Goal: Task Accomplishment & Management: Use online tool/utility

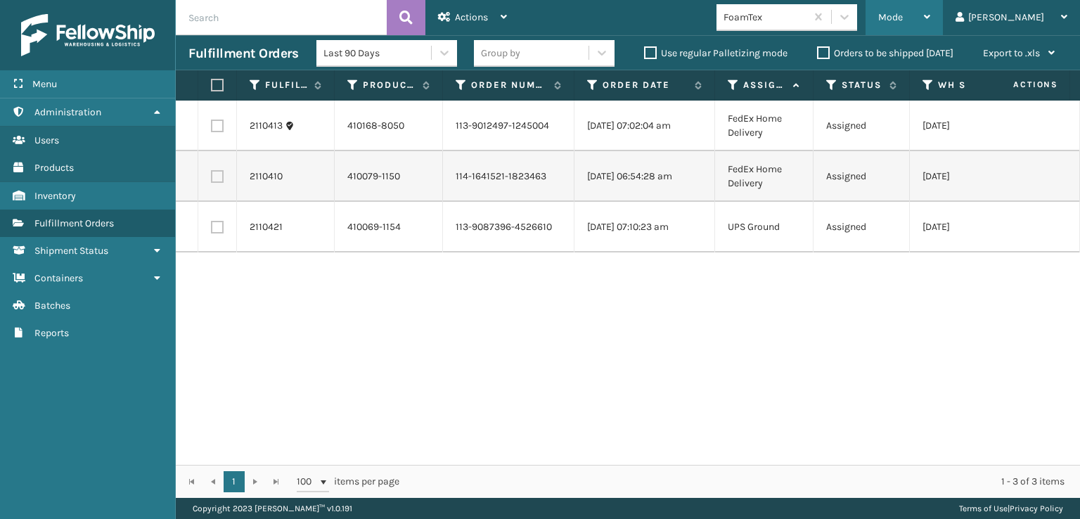
click at [930, 8] on div "Mode" at bounding box center [904, 17] width 52 height 35
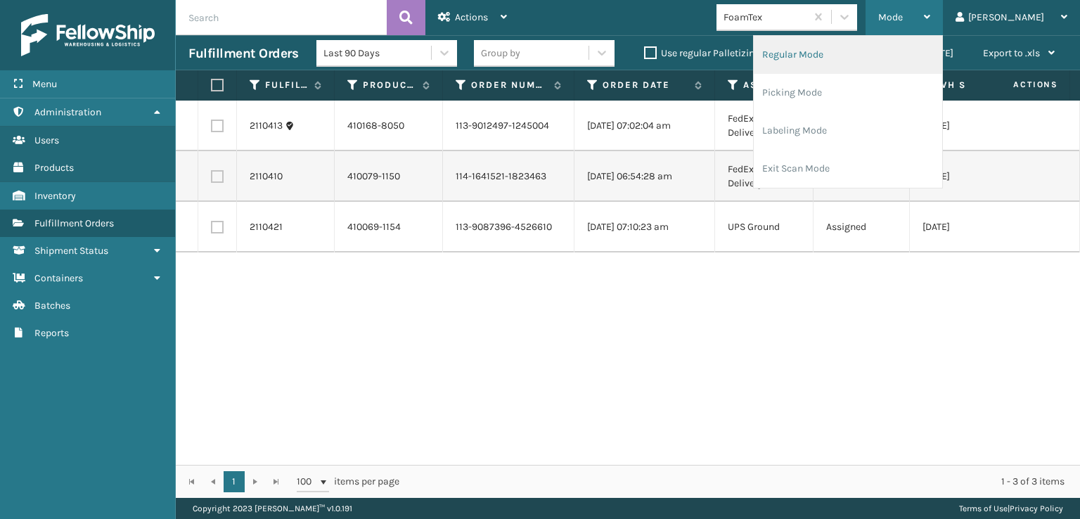
click at [835, 53] on li "Regular Mode" at bounding box center [847, 55] width 188 height 38
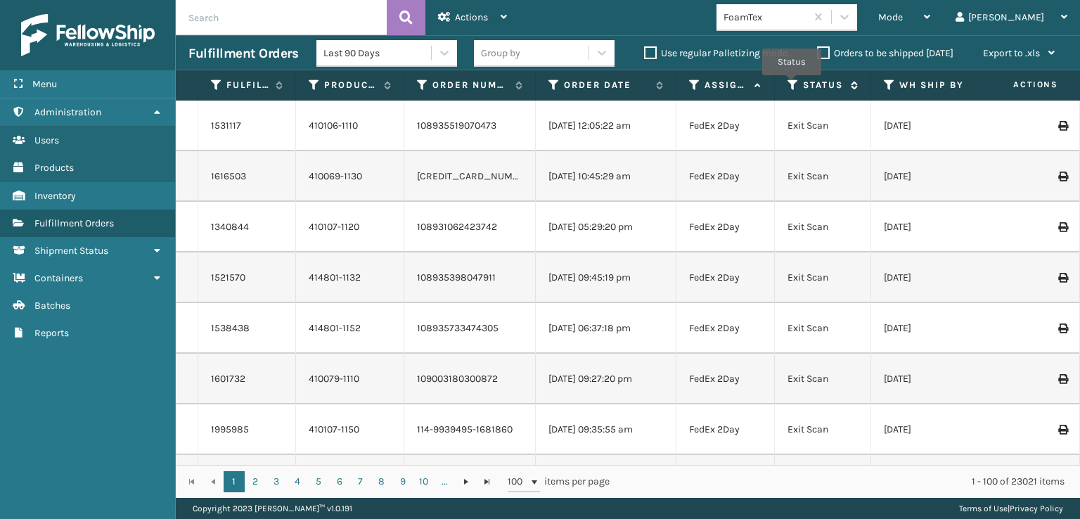
click at [791, 84] on icon at bounding box center [792, 85] width 11 height 13
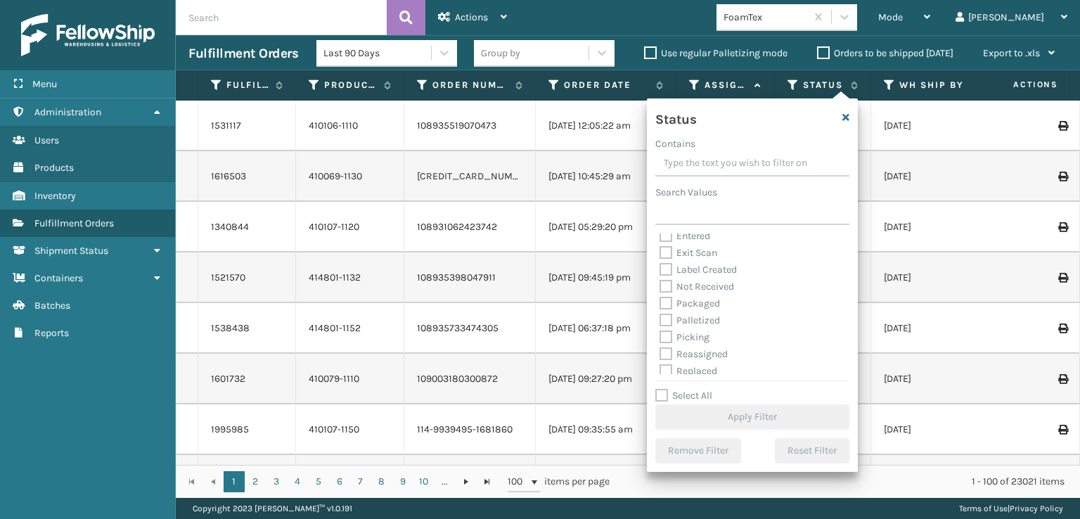
scroll to position [79, 0]
click at [661, 296] on label "Picking" at bounding box center [684, 298] width 50 height 12
click at [660, 296] on input "Picking" at bounding box center [659, 294] width 1 height 9
checkbox input "true"
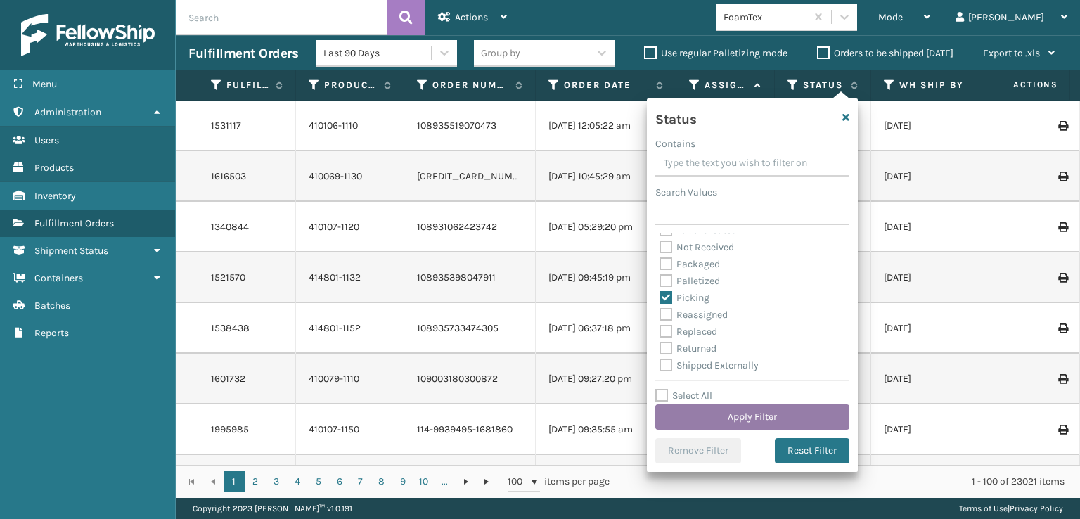
click at [727, 417] on button "Apply Filter" at bounding box center [752, 416] width 194 height 25
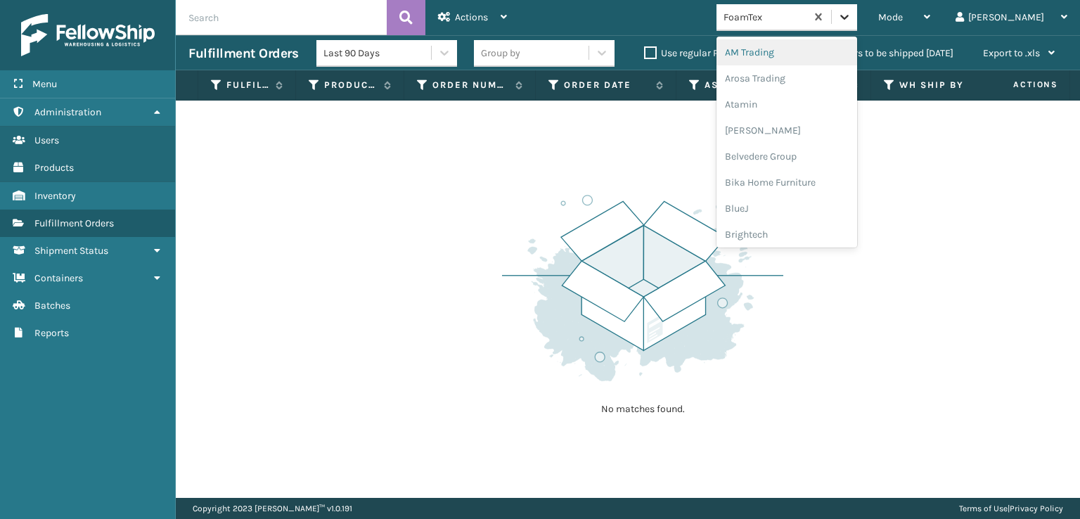
click at [851, 19] on icon at bounding box center [844, 17] width 14 height 14
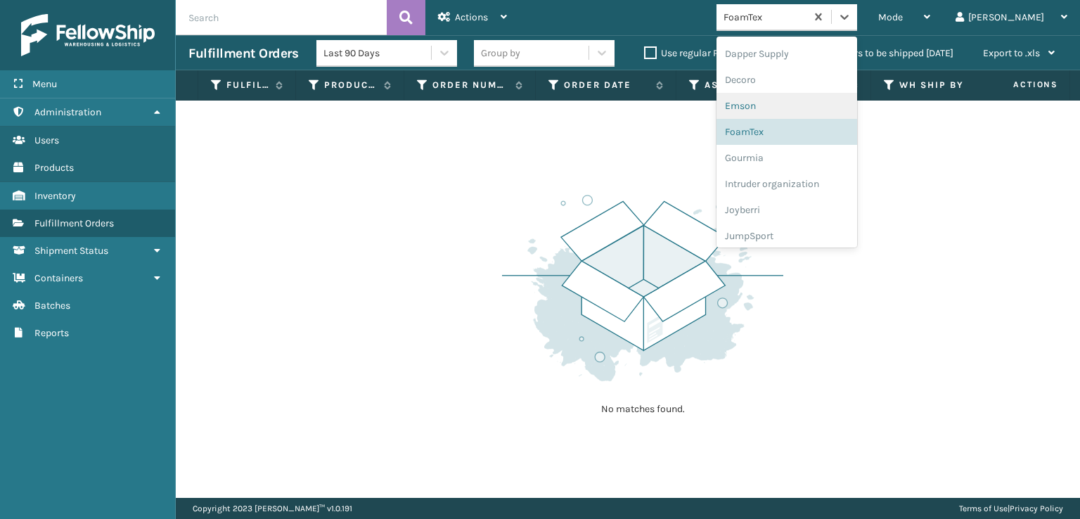
scroll to position [281, 0]
click at [803, 111] on div "FoamTex" at bounding box center [786, 109] width 141 height 26
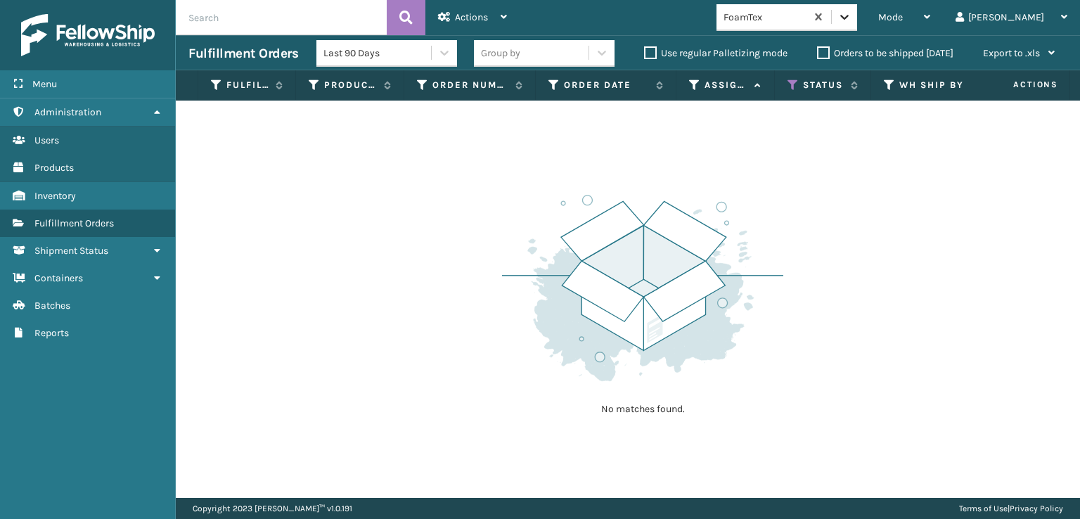
click at [857, 26] on div at bounding box center [843, 16] width 25 height 25
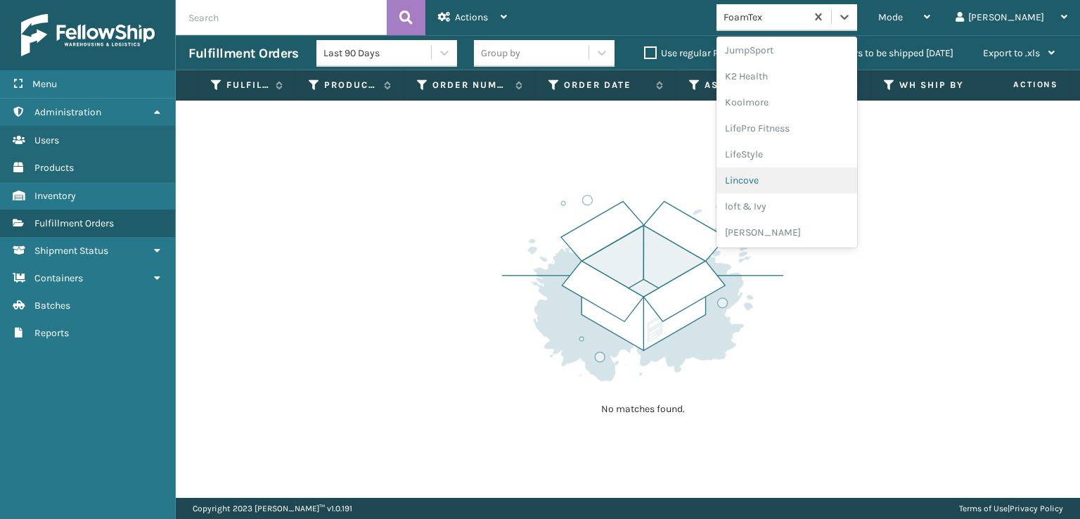
scroll to position [514, 0]
click at [808, 186] on div "[PERSON_NAME] Brands" at bounding box center [786, 188] width 141 height 26
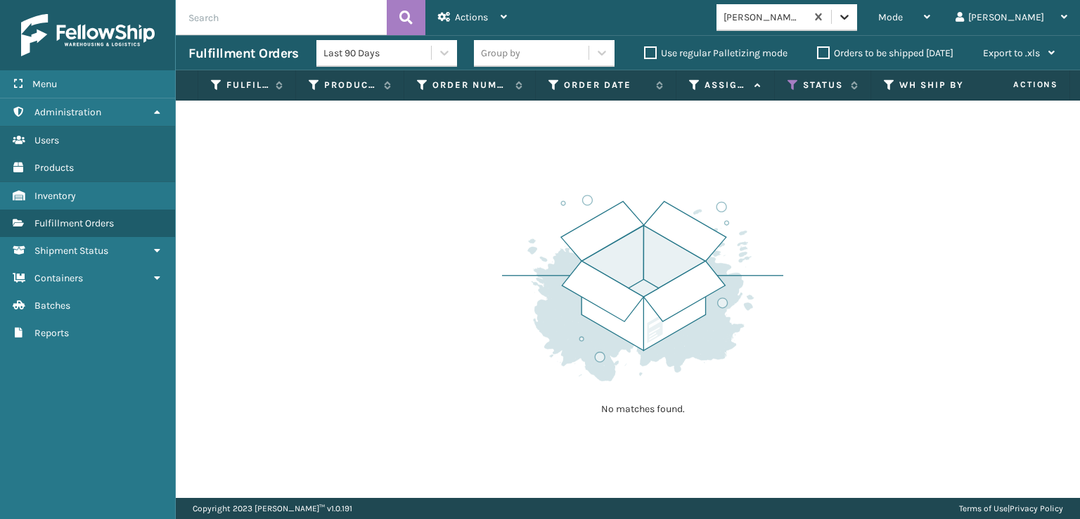
click at [851, 15] on icon at bounding box center [844, 17] width 14 height 14
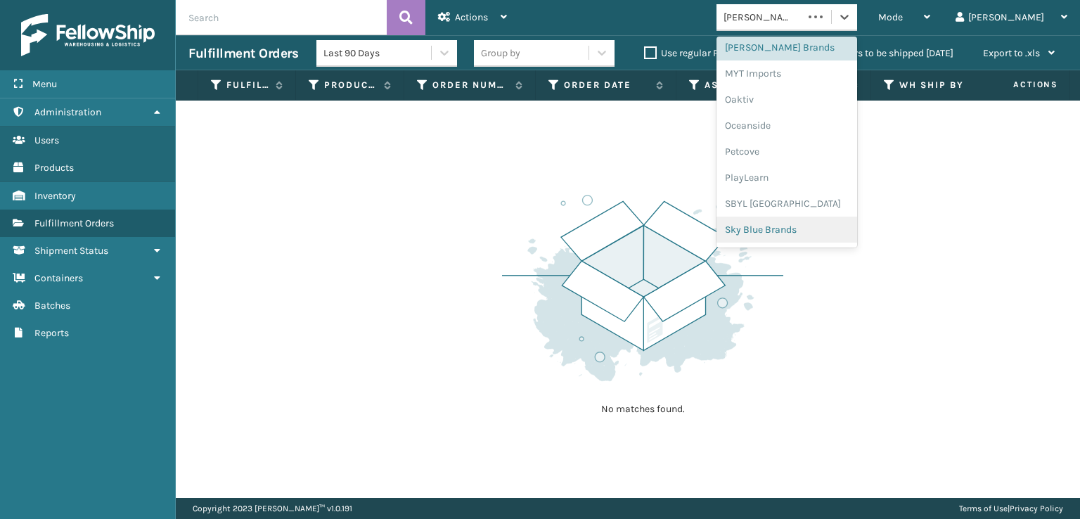
scroll to position [705, 0]
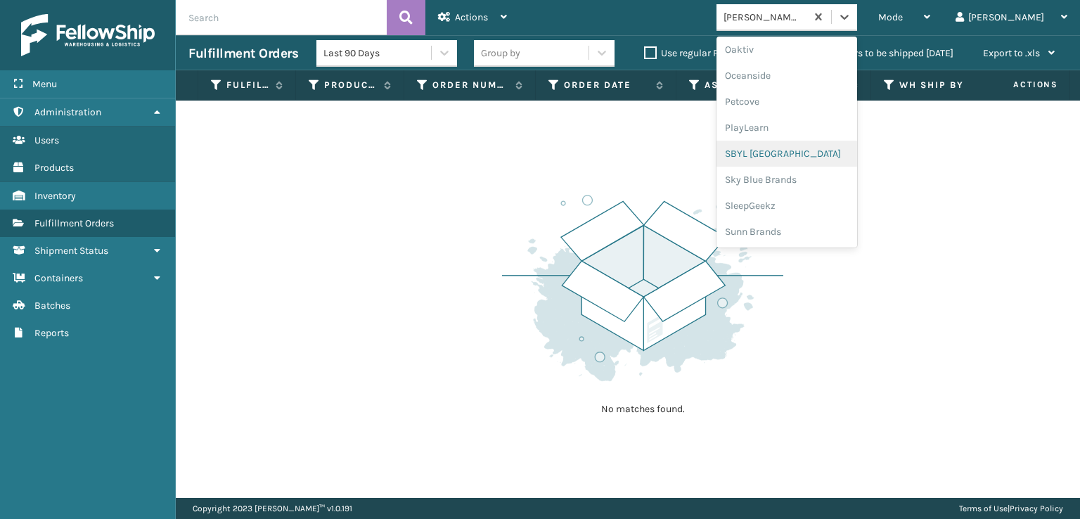
click at [804, 149] on div "SBYL [GEOGRAPHIC_DATA]" at bounding box center [786, 154] width 141 height 26
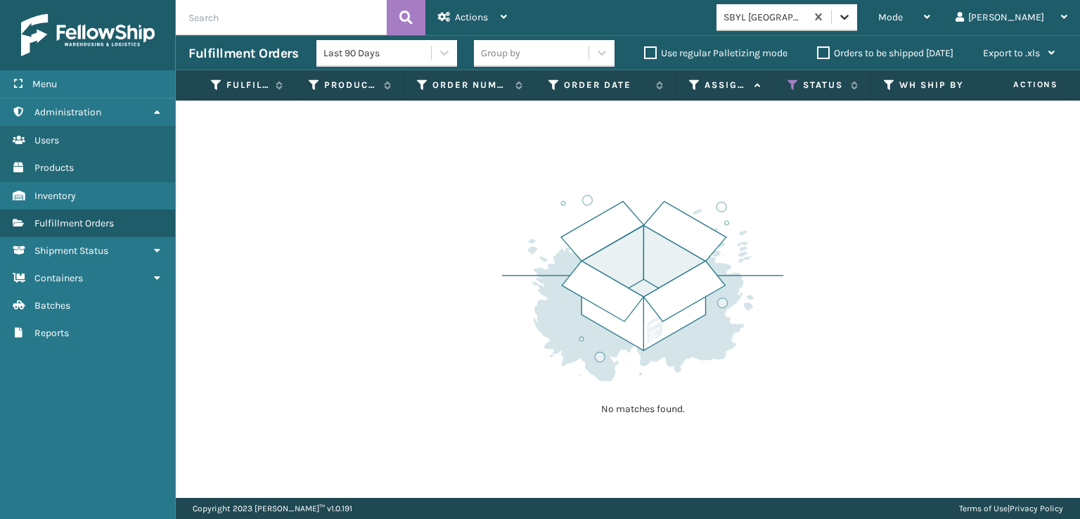
click at [851, 13] on icon at bounding box center [844, 17] width 14 height 14
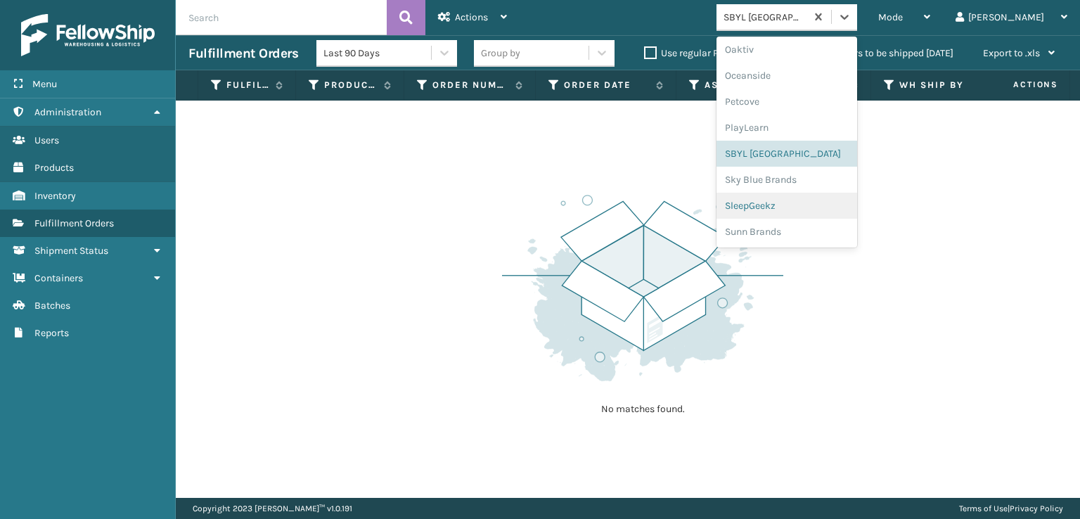
click at [805, 205] on div "SleepGeekz" at bounding box center [786, 206] width 141 height 26
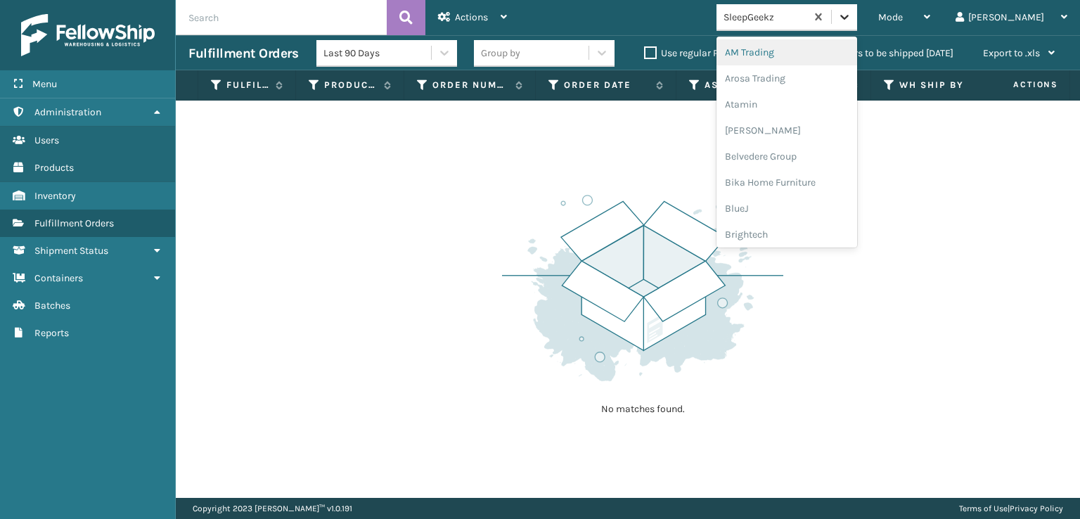
click at [851, 22] on icon at bounding box center [844, 17] width 14 height 14
click at [800, 180] on div "FoamTex" at bounding box center [786, 180] width 141 height 26
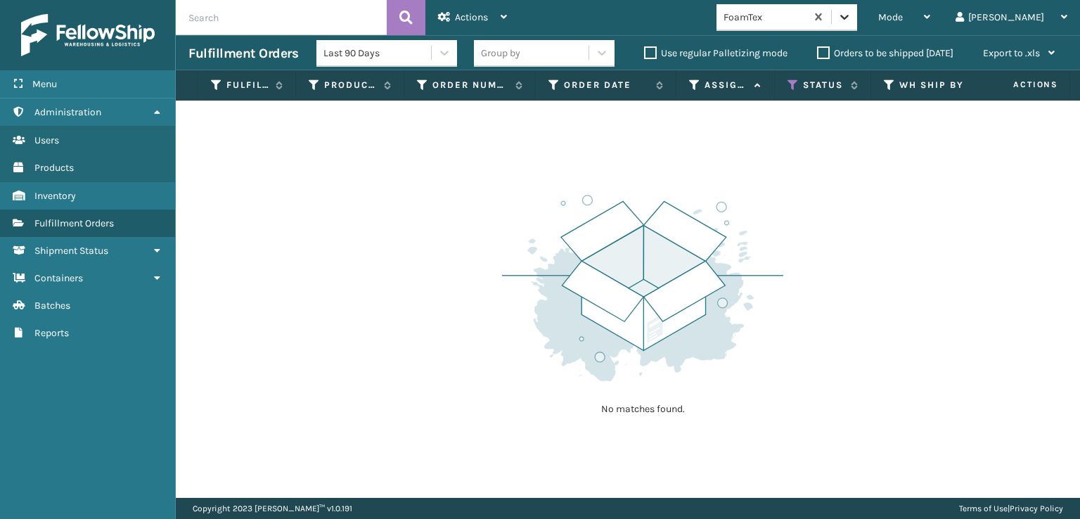
click at [851, 22] on icon at bounding box center [844, 17] width 14 height 14
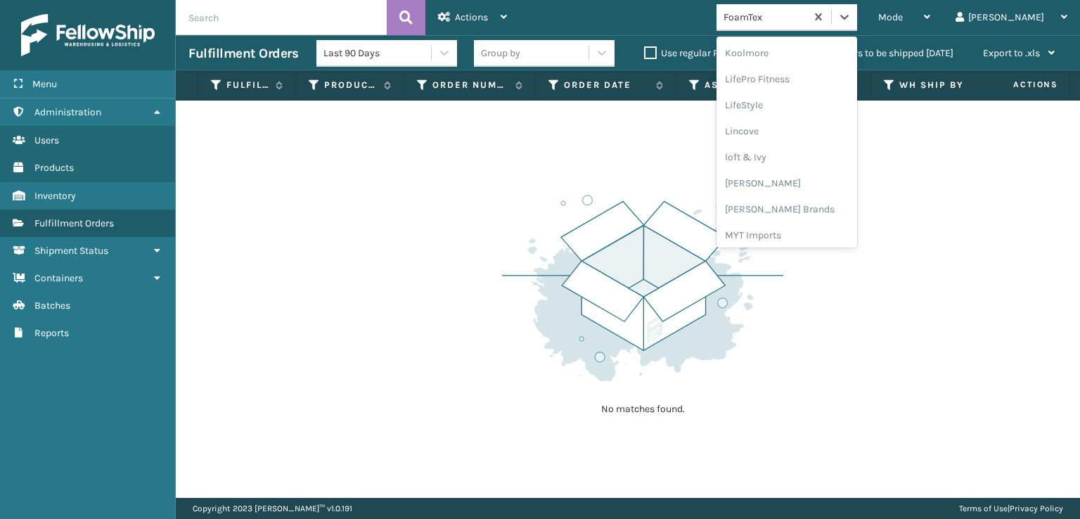
scroll to position [514, 0]
click at [794, 186] on div "[PERSON_NAME] Brands" at bounding box center [786, 188] width 141 height 26
